Goal: Task Accomplishment & Management: Complete application form

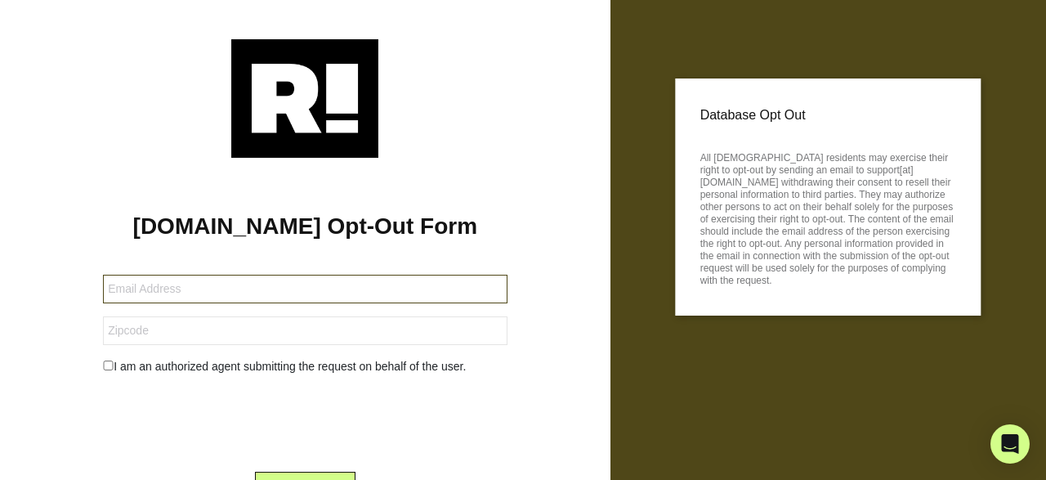
click at [123, 284] on input "text" at bounding box center [305, 289] width 404 height 29
type input "[PERSON_NAME][EMAIL_ADDRESS][DOMAIN_NAME]"
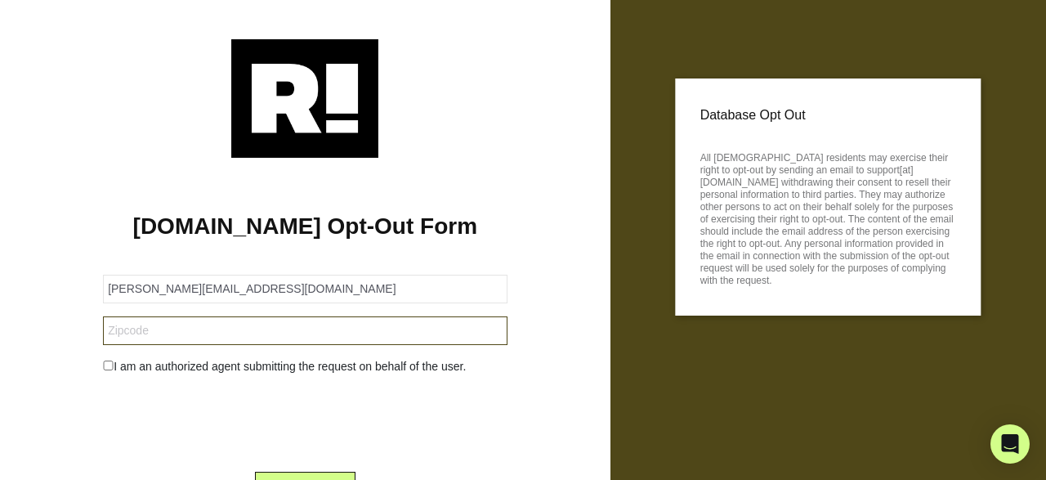
click at [142, 326] on input "text" at bounding box center [305, 330] width 404 height 29
type input "22033"
click at [102, 362] on div "I am an authorized agent submitting the request on behalf of the user." at bounding box center [305, 366] width 428 height 17
click at [110, 369] on input "checkbox" at bounding box center [108, 366] width 11 height 10
checkbox input "true"
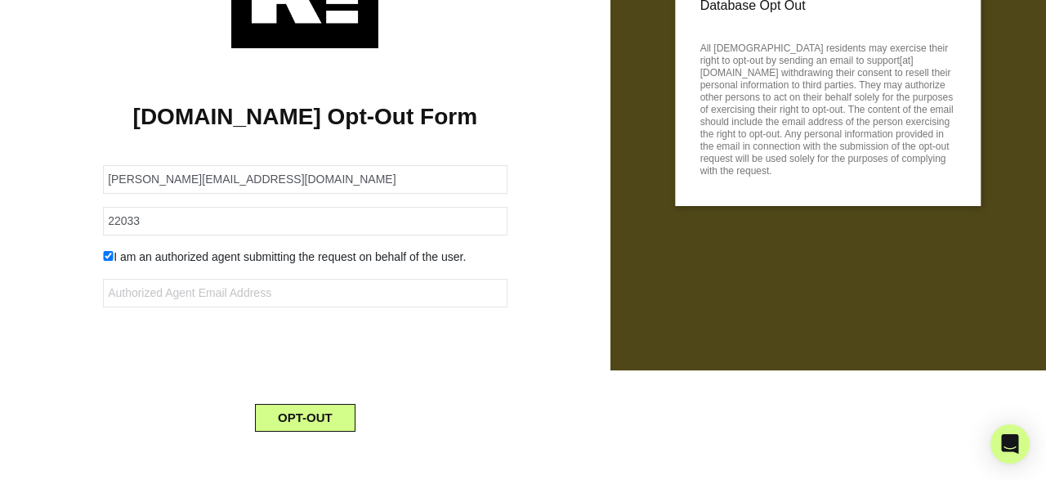
scroll to position [119, 0]
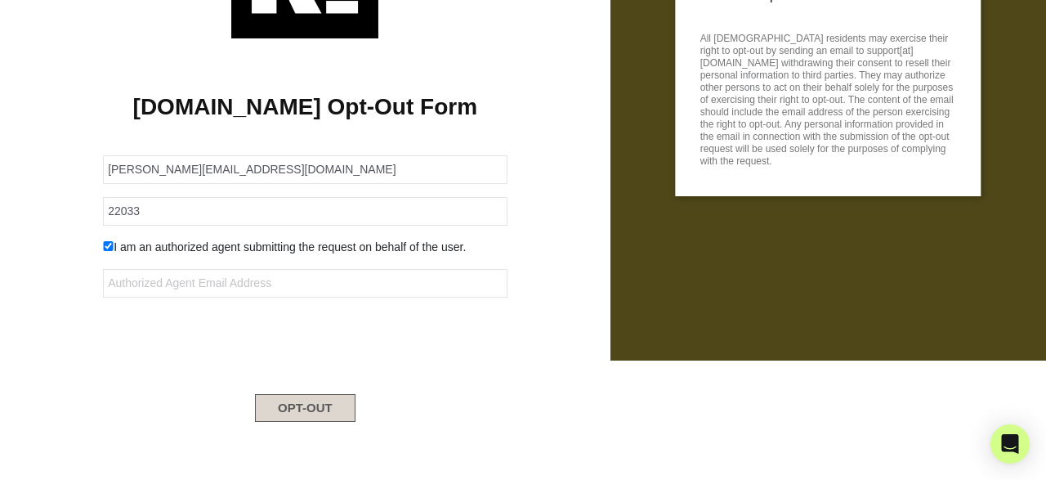
click at [310, 409] on button "OPT-OUT" at bounding box center [305, 408] width 101 height 28
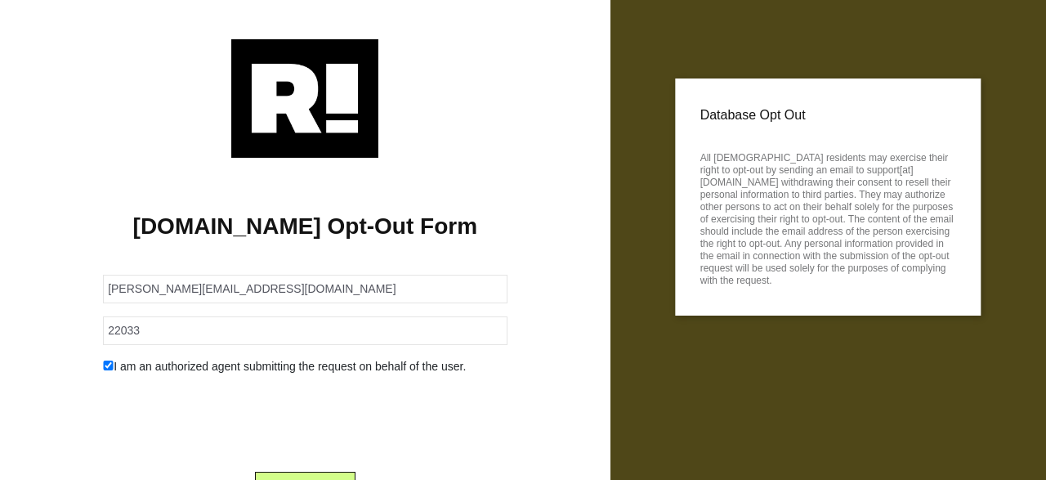
scroll to position [78, 0]
